Goal: Information Seeking & Learning: Learn about a topic

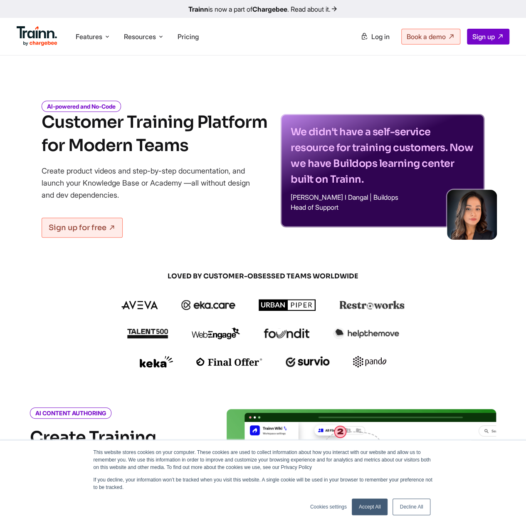
click at [365, 505] on link "Accept All" at bounding box center [370, 507] width 36 height 17
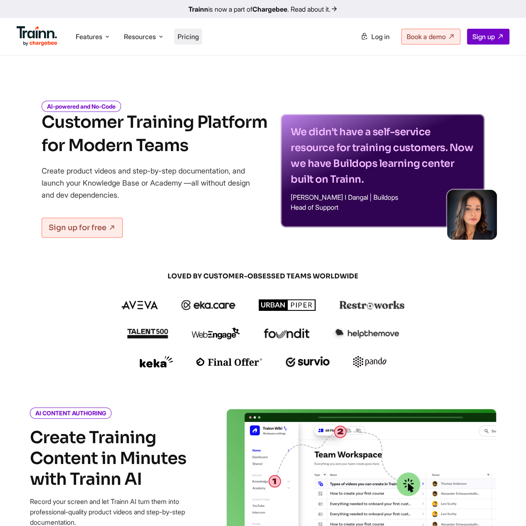
click at [191, 40] on span "Pricing" at bounding box center [188, 36] width 21 height 8
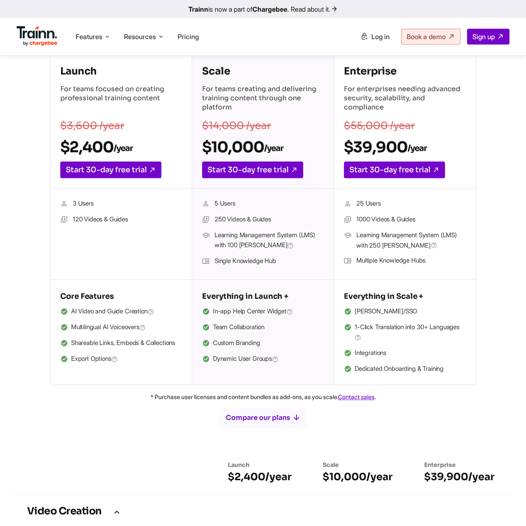
scroll to position [42, 0]
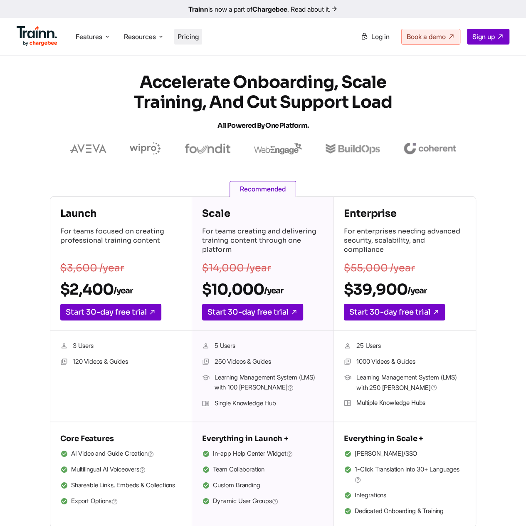
click at [190, 40] on span "Pricing" at bounding box center [188, 36] width 21 height 8
click at [280, 7] on b "Chargebee" at bounding box center [270, 9] width 35 height 8
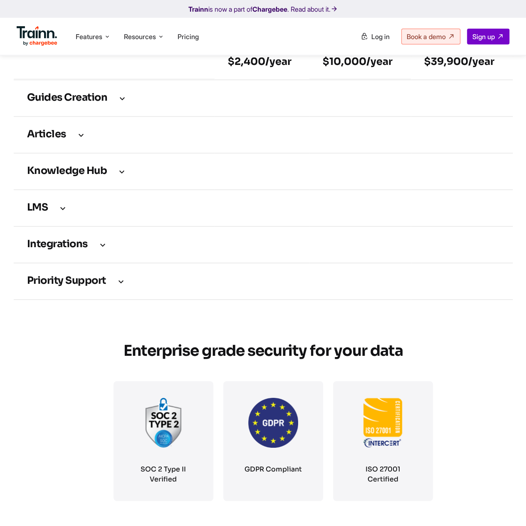
scroll to position [1082, 0]
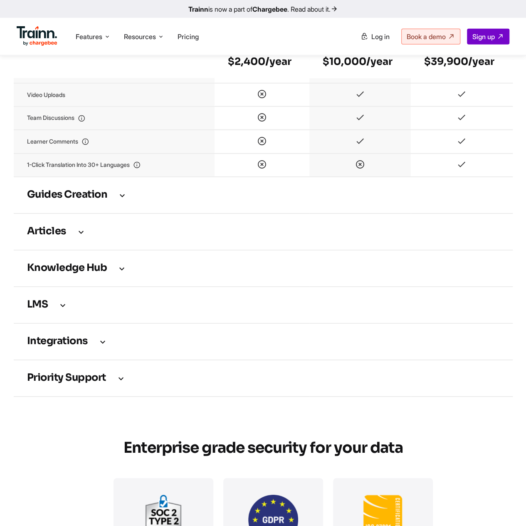
click at [72, 236] on h3 "Articles" at bounding box center [263, 231] width 473 height 9
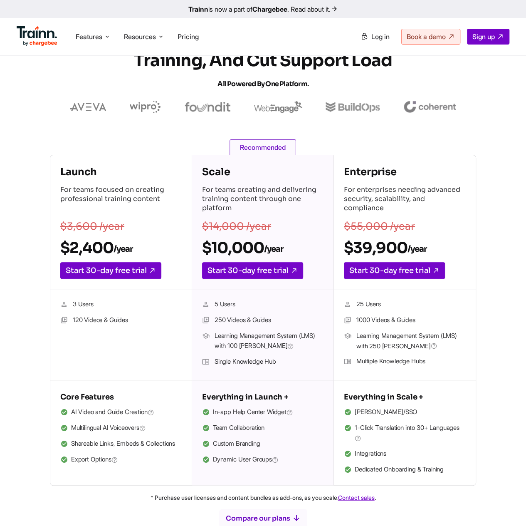
scroll to position [0, 0]
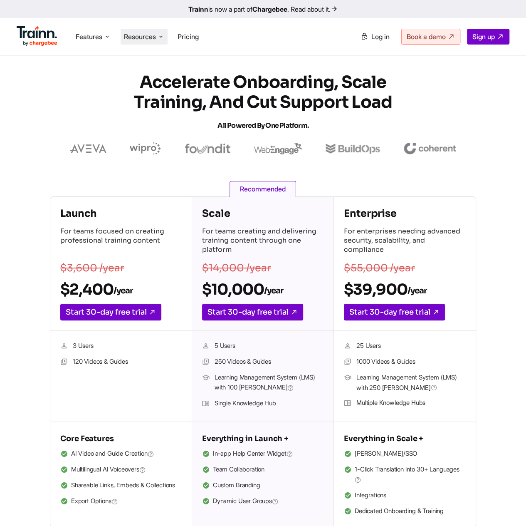
click at [156, 33] on span "Resources" at bounding box center [140, 36] width 32 height 9
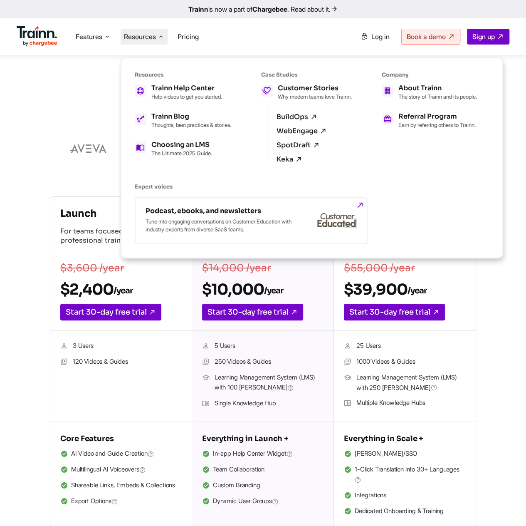
click at [42, 345] on section "Launch For teams focused on creating professional training content $3,600 /year…" at bounding box center [263, 361] width 526 height 331
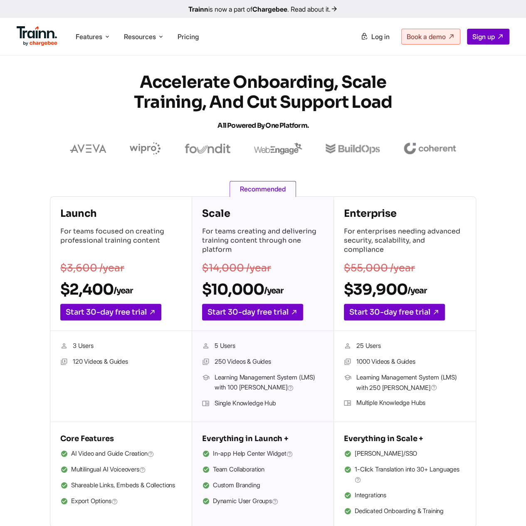
click at [266, 191] on span "Recommended" at bounding box center [263, 189] width 67 height 16
